Goal: Book appointment/travel/reservation

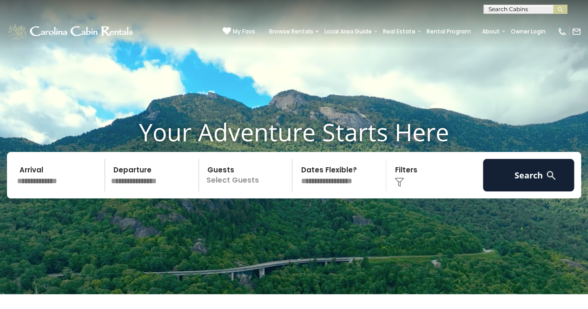
click at [498, 11] on input "text" at bounding box center [524, 11] width 81 height 9
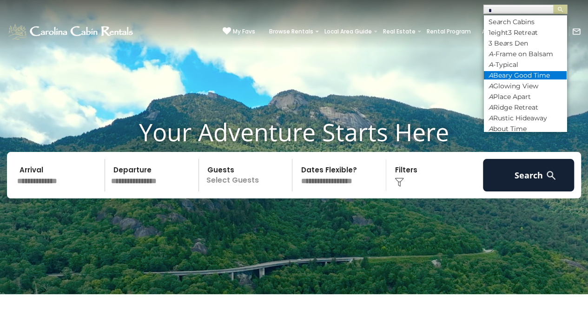
type input "*"
click at [533, 73] on li "A Beary Good Time" at bounding box center [525, 75] width 83 height 8
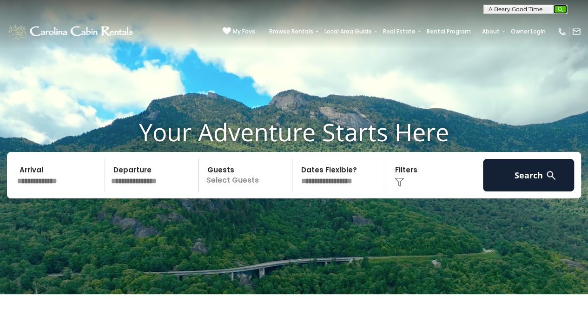
click at [556, 8] on button "submit" at bounding box center [560, 9] width 14 height 9
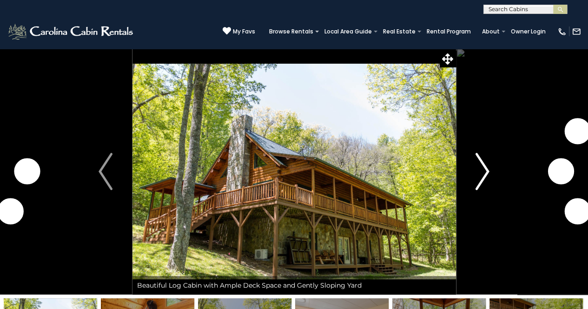
click at [482, 164] on img "Next" at bounding box center [482, 171] width 14 height 37
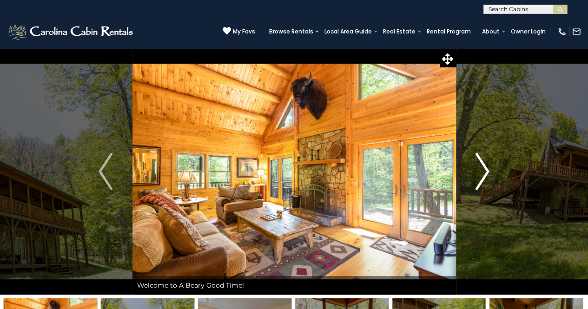
click at [485, 171] on img "Next" at bounding box center [482, 171] width 14 height 37
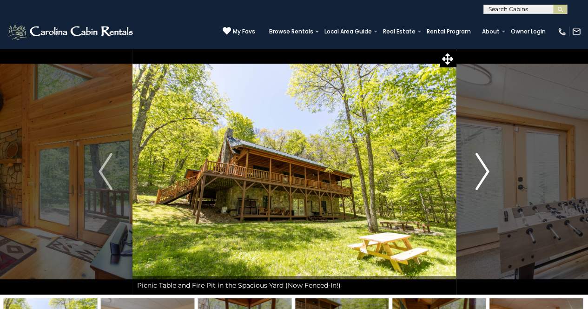
click at [485, 171] on img "Next" at bounding box center [482, 171] width 14 height 37
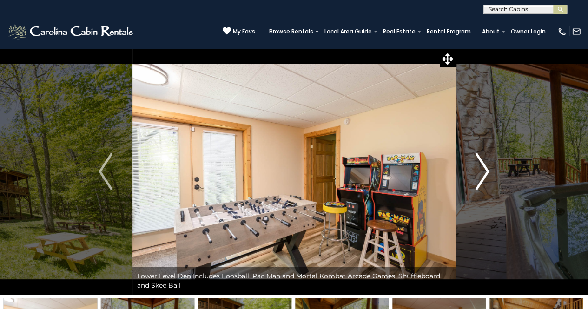
click at [485, 171] on img "Next" at bounding box center [482, 171] width 14 height 37
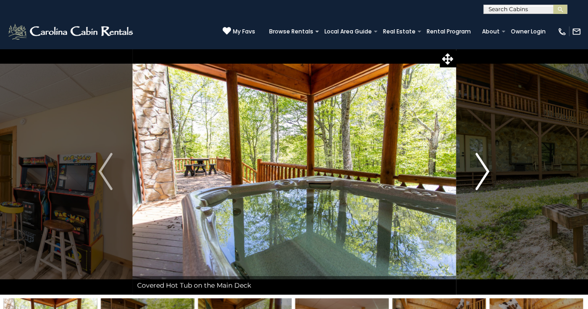
click at [485, 171] on img "Next" at bounding box center [482, 171] width 14 height 37
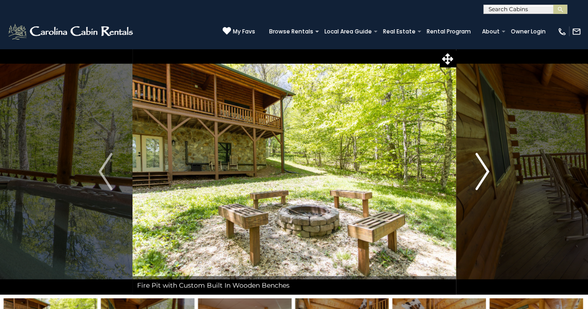
click at [485, 171] on img "Next" at bounding box center [482, 171] width 14 height 37
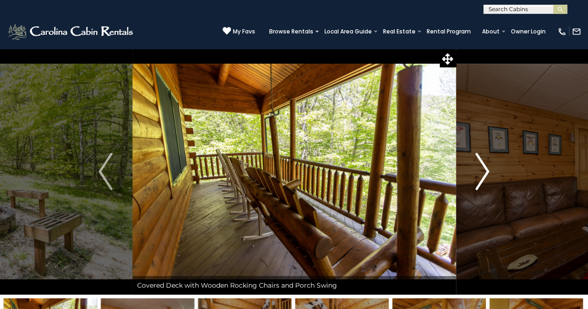
click at [485, 171] on img "Next" at bounding box center [482, 171] width 14 height 37
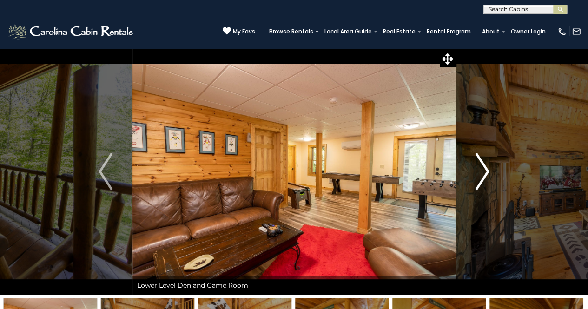
click at [485, 171] on img "Next" at bounding box center [482, 171] width 14 height 37
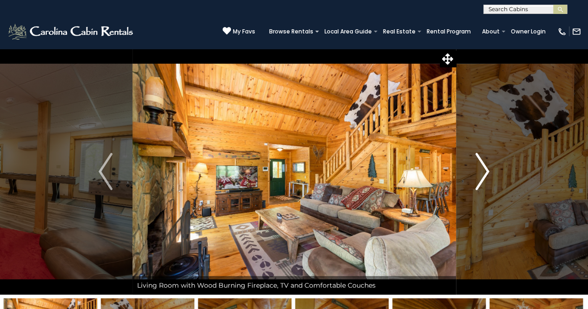
click at [485, 171] on img "Next" at bounding box center [482, 171] width 14 height 37
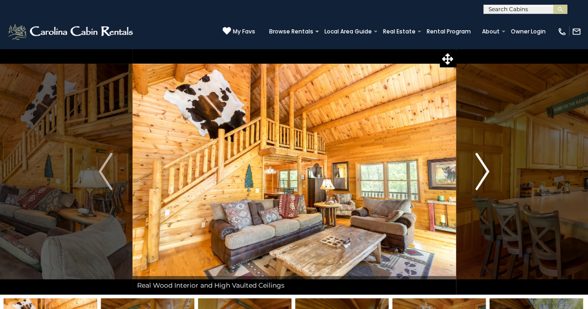
click at [485, 171] on img "Next" at bounding box center [482, 171] width 14 height 37
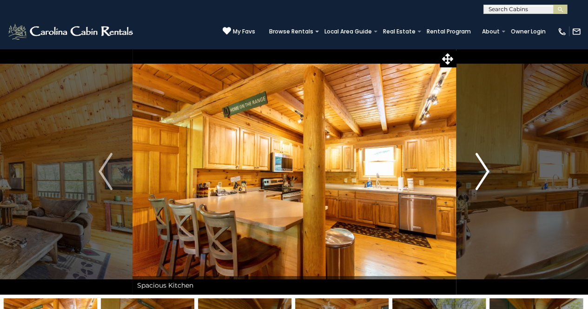
click at [485, 171] on img "Next" at bounding box center [482, 171] width 14 height 37
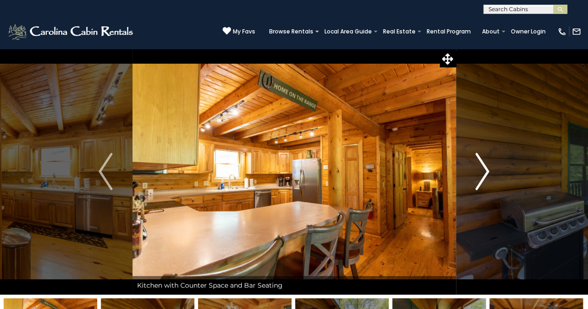
click at [485, 171] on img "Next" at bounding box center [482, 171] width 14 height 37
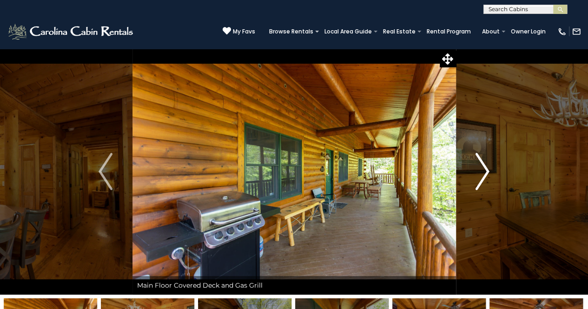
click at [485, 171] on img "Next" at bounding box center [482, 171] width 14 height 37
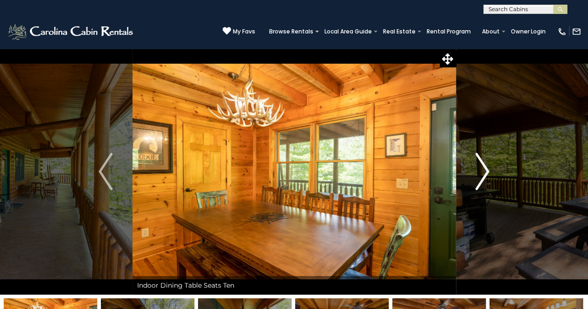
click at [485, 171] on img "Next" at bounding box center [482, 171] width 14 height 37
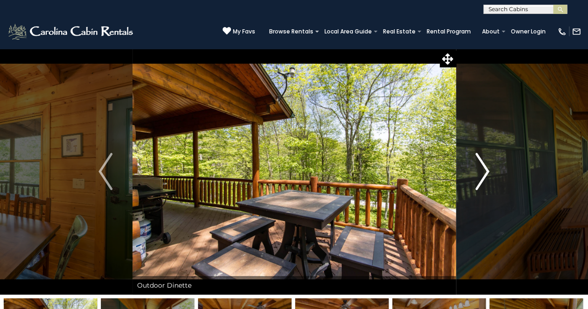
click at [485, 171] on img "Next" at bounding box center [482, 171] width 14 height 37
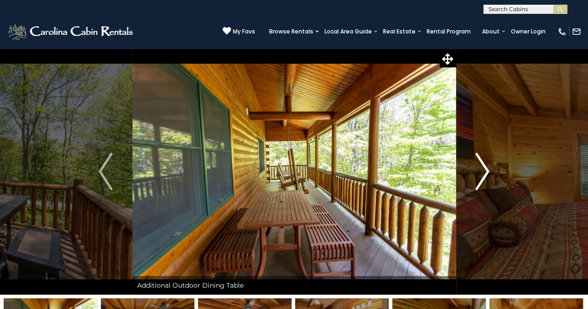
click at [485, 171] on img "Next" at bounding box center [482, 171] width 14 height 37
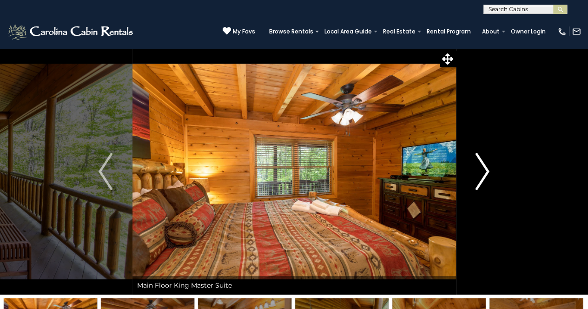
click at [485, 171] on img "Next" at bounding box center [482, 171] width 14 height 37
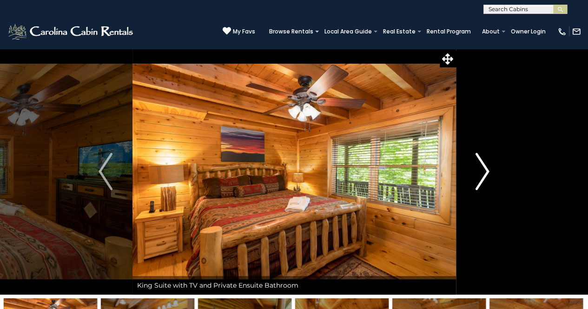
click at [485, 171] on img "Next" at bounding box center [482, 171] width 14 height 37
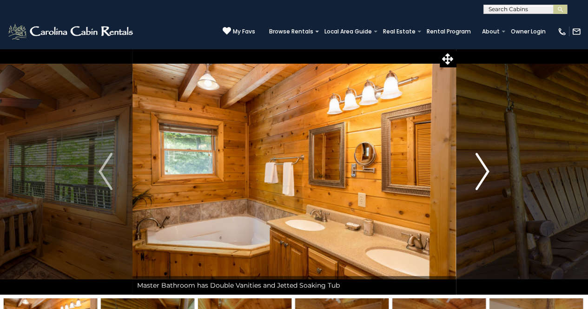
click at [485, 171] on img "Next" at bounding box center [482, 171] width 14 height 37
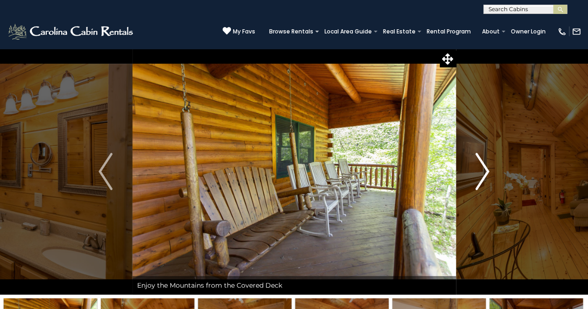
click at [485, 171] on img "Next" at bounding box center [482, 171] width 14 height 37
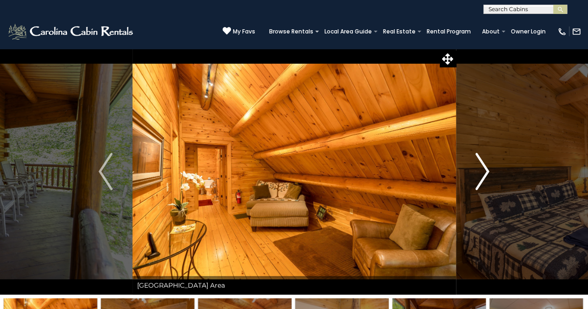
click at [485, 171] on img "Next" at bounding box center [482, 171] width 14 height 37
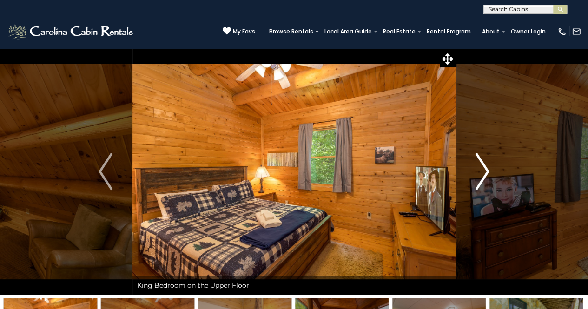
click at [485, 171] on img "Next" at bounding box center [482, 171] width 14 height 37
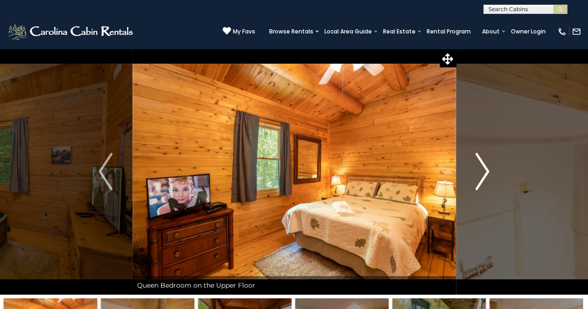
click at [485, 171] on img "Next" at bounding box center [482, 171] width 14 height 37
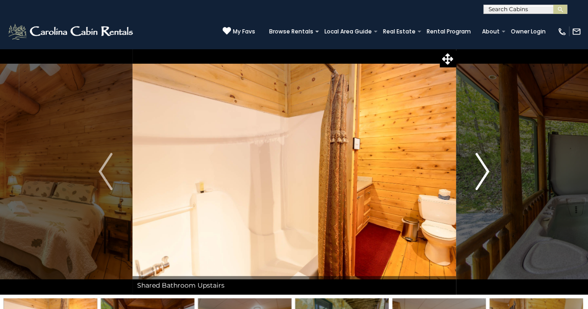
click at [485, 171] on img "Next" at bounding box center [482, 171] width 14 height 37
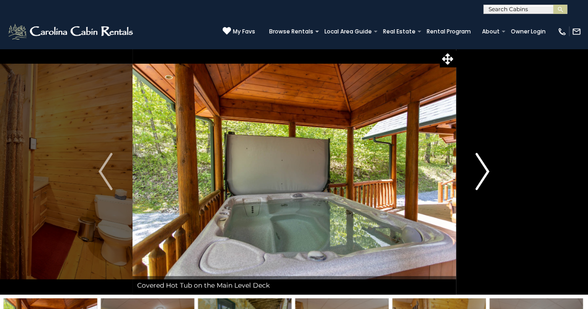
click at [485, 171] on img "Next" at bounding box center [482, 171] width 14 height 37
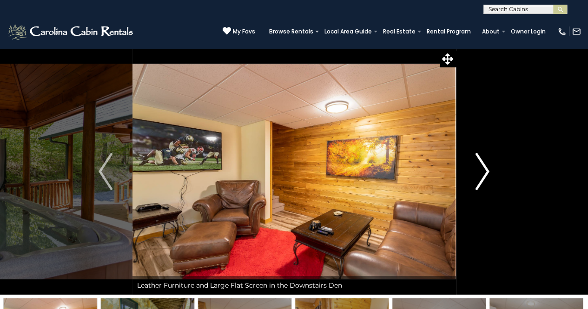
click at [485, 171] on img "Next" at bounding box center [482, 171] width 14 height 37
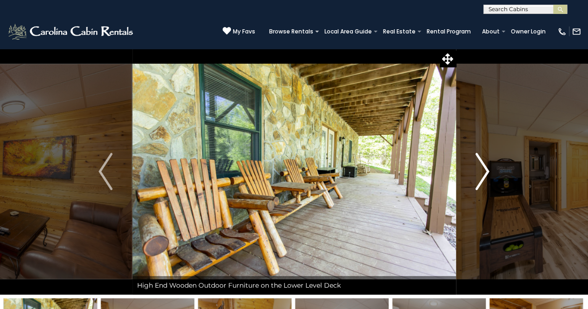
click at [485, 171] on img "Next" at bounding box center [482, 171] width 14 height 37
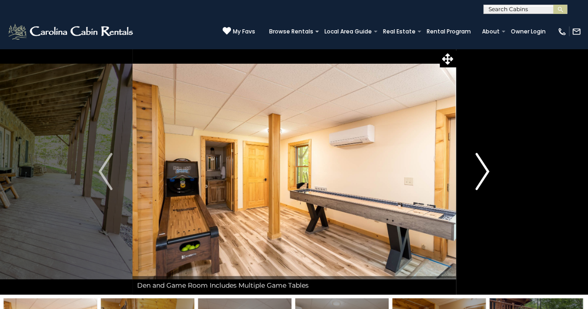
click at [485, 171] on img "Next" at bounding box center [482, 171] width 14 height 37
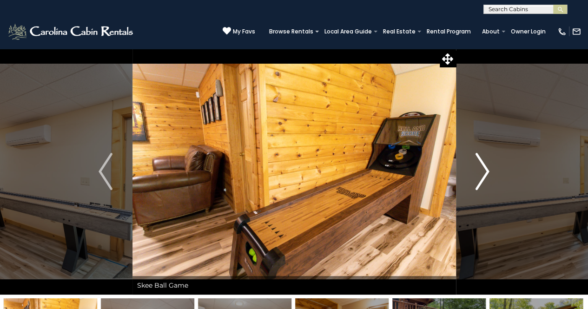
click at [485, 171] on img "Next" at bounding box center [482, 171] width 14 height 37
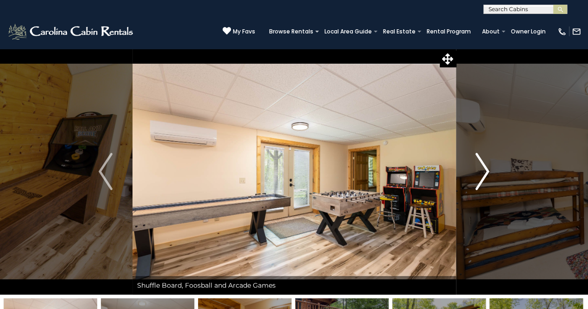
click at [485, 171] on img "Next" at bounding box center [482, 171] width 14 height 37
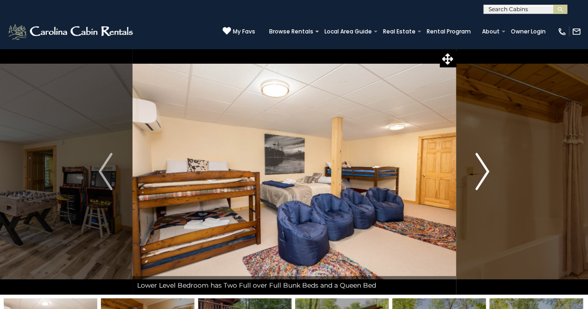
click at [485, 171] on img "Next" at bounding box center [482, 171] width 14 height 37
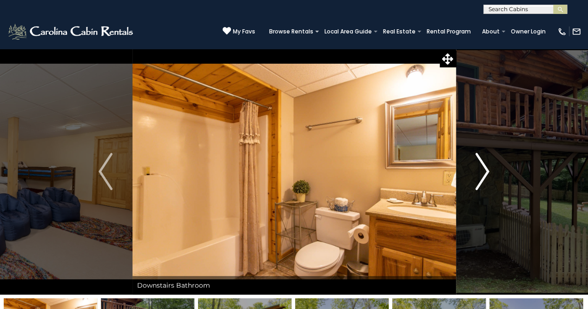
click at [485, 171] on img "Next" at bounding box center [482, 171] width 14 height 37
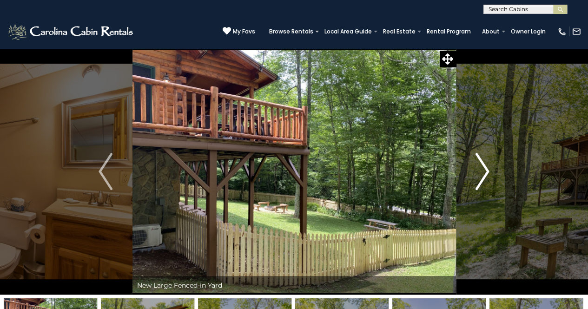
click at [485, 171] on img "Next" at bounding box center [482, 171] width 14 height 37
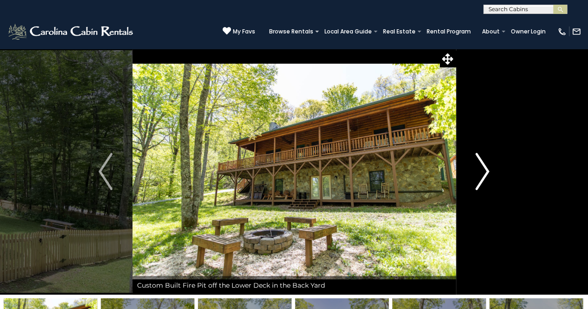
click at [485, 171] on img "Next" at bounding box center [482, 171] width 14 height 37
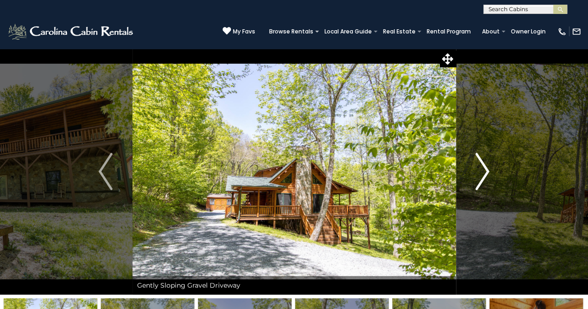
click at [485, 171] on img "Next" at bounding box center [482, 171] width 14 height 37
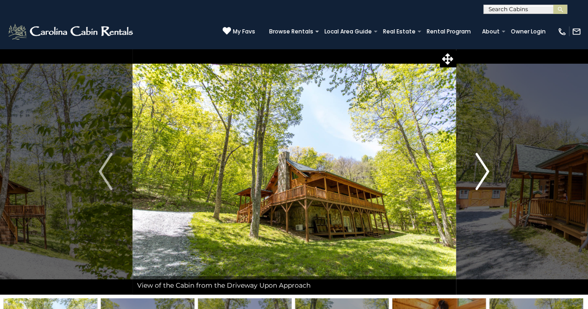
click at [485, 171] on img "Next" at bounding box center [482, 171] width 14 height 37
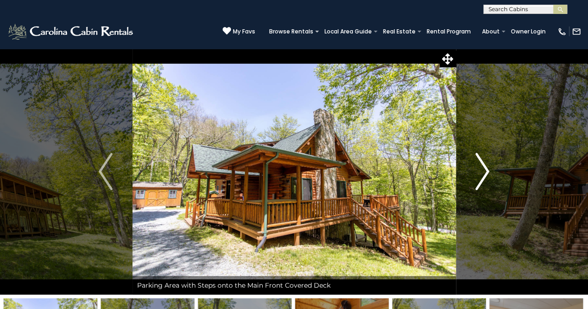
click at [485, 171] on img "Next" at bounding box center [482, 171] width 14 height 37
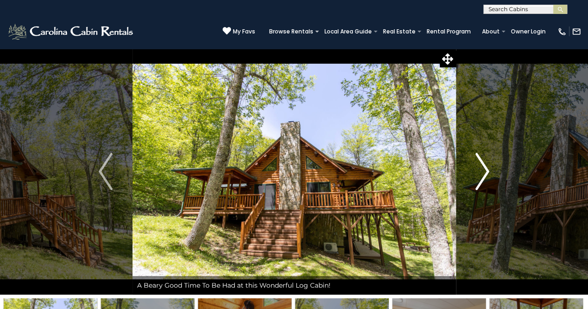
click at [485, 171] on img "Next" at bounding box center [482, 171] width 14 height 37
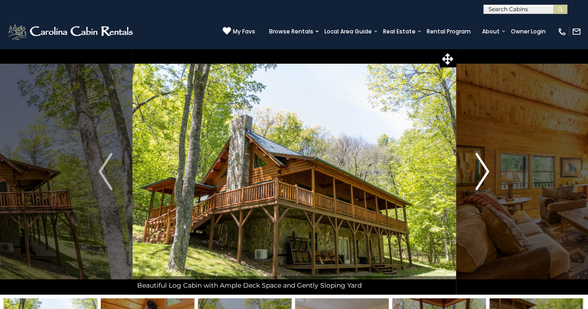
click at [485, 171] on img "Next" at bounding box center [482, 171] width 14 height 37
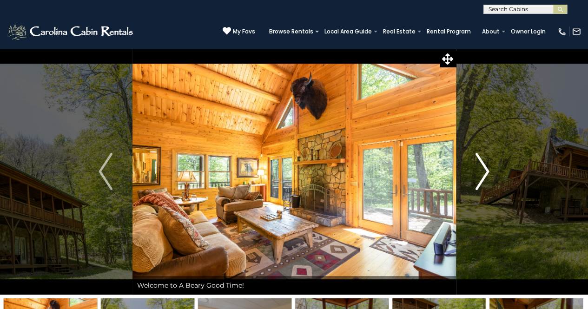
click at [485, 171] on img "Next" at bounding box center [482, 171] width 14 height 37
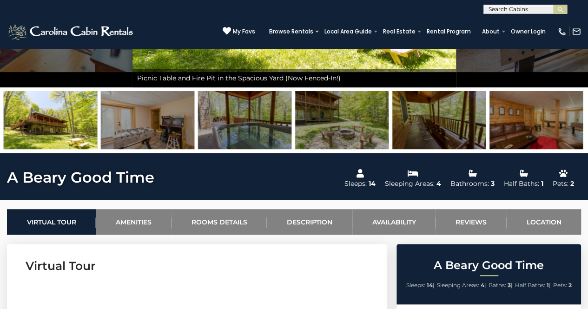
scroll to position [200, 0]
